Goal: Obtain resource: Download file/media

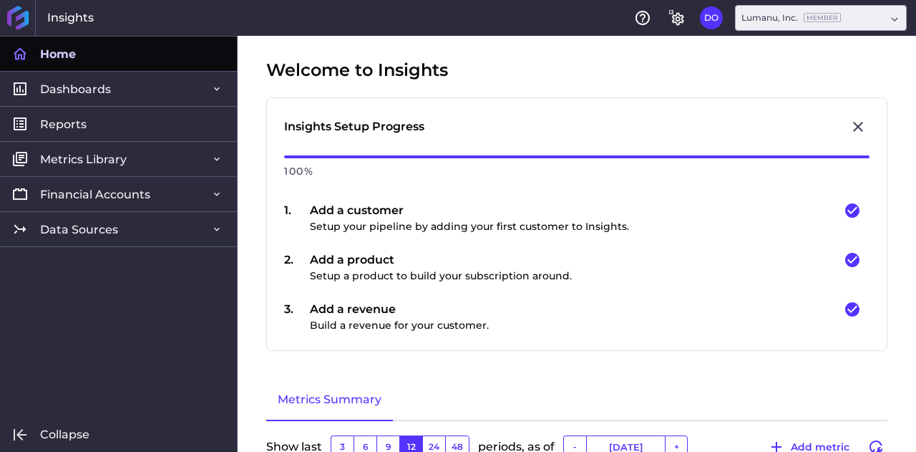
type input "[DATE]"
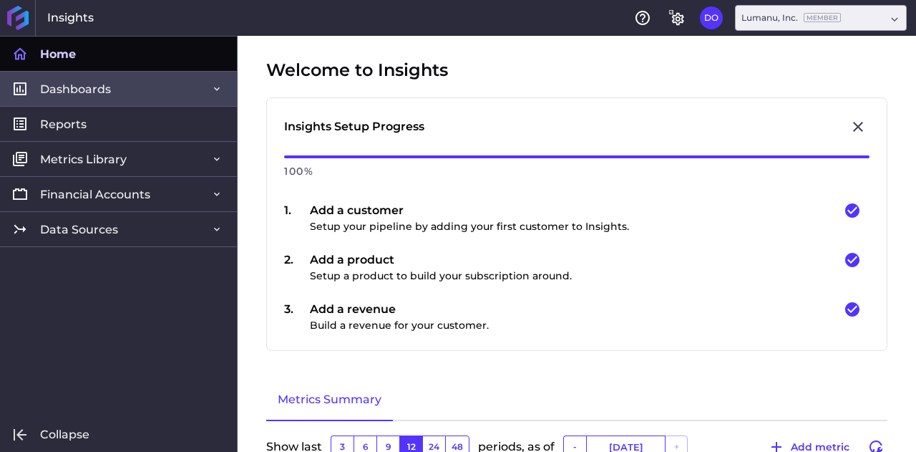
click at [105, 92] on span "Dashboards" at bounding box center [75, 89] width 71 height 15
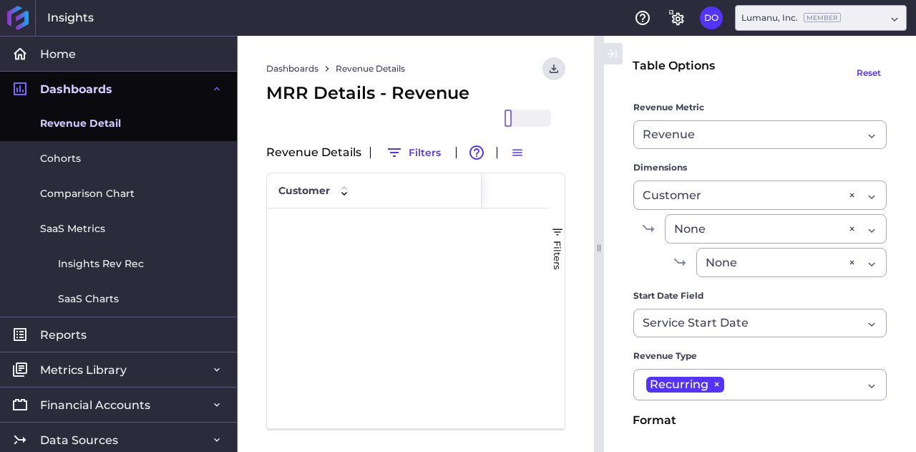
click at [103, 126] on span "Revenue Detail" at bounding box center [80, 123] width 81 height 15
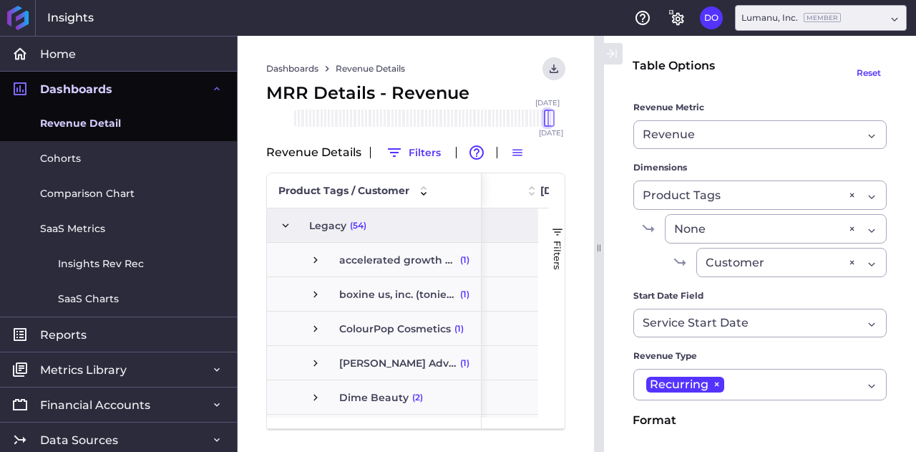
drag, startPoint x: 508, startPoint y: 118, endPoint x: 546, endPoint y: 115, distance: 38.0
click at [546, 115] on div at bounding box center [547, 118] width 7 height 17
click at [550, 119] on div at bounding box center [547, 118] width 7 height 17
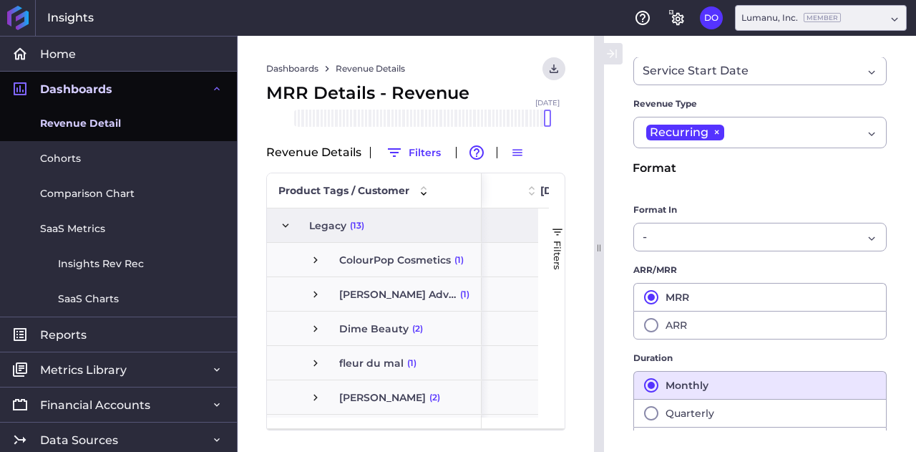
scroll to position [272, 0]
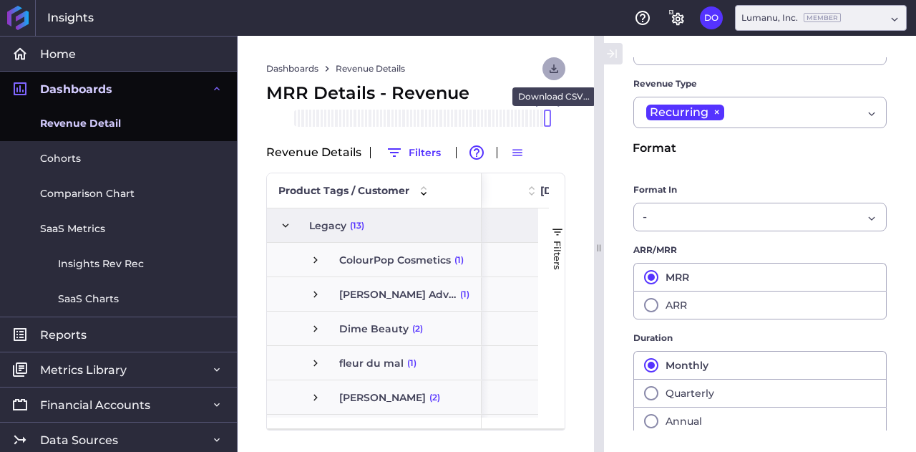
click at [556, 70] on icon "User Menu" at bounding box center [554, 68] width 13 height 13
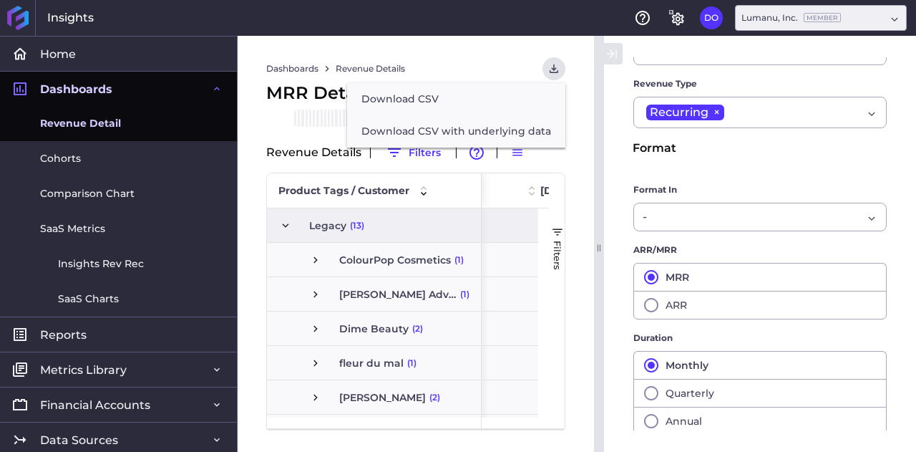
click at [436, 87] on button "Download CSV" at bounding box center [456, 99] width 218 height 32
